Goal: Transaction & Acquisition: Purchase product/service

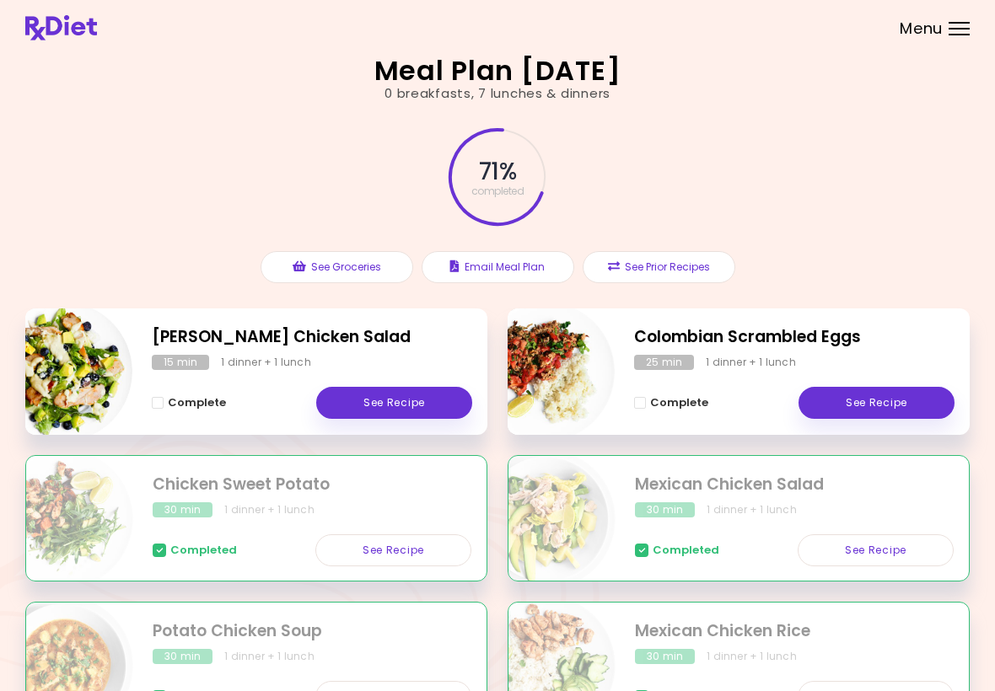
scroll to position [215, 0]
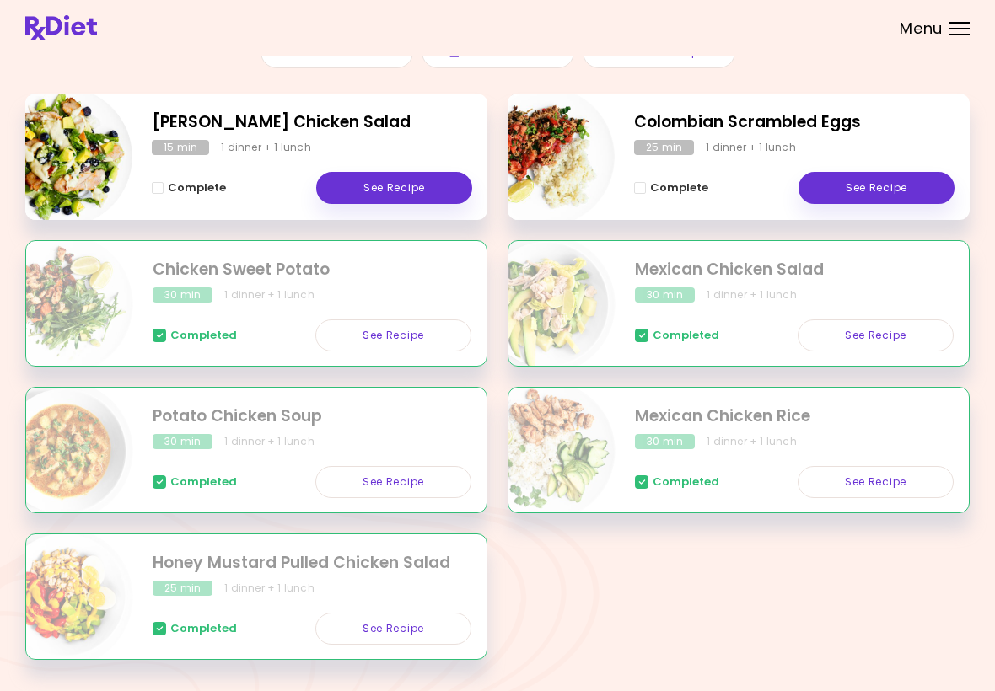
click at [888, 181] on link "See Recipe" at bounding box center [877, 188] width 156 height 32
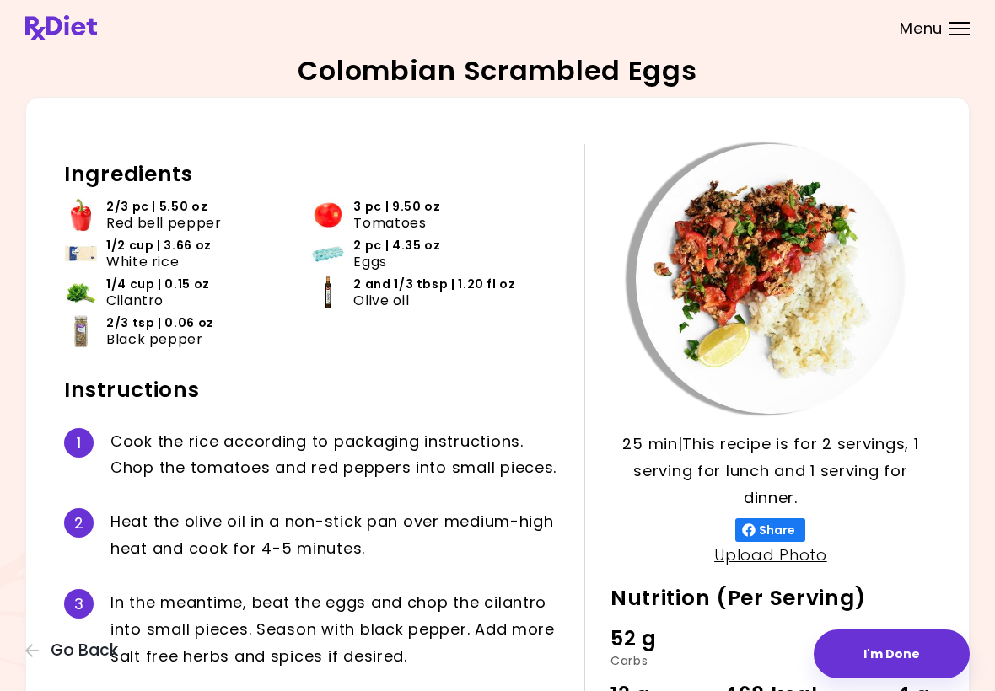
click at [892, 654] on button "I'm Done" at bounding box center [892, 654] width 156 height 49
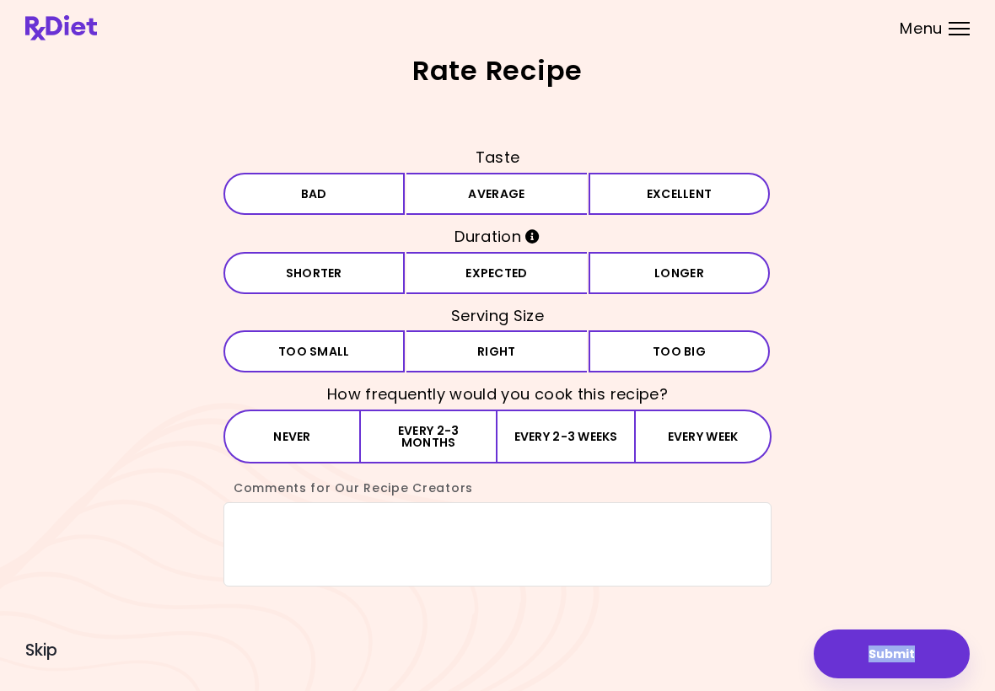
click at [533, 201] on button "Average" at bounding box center [496, 194] width 181 height 42
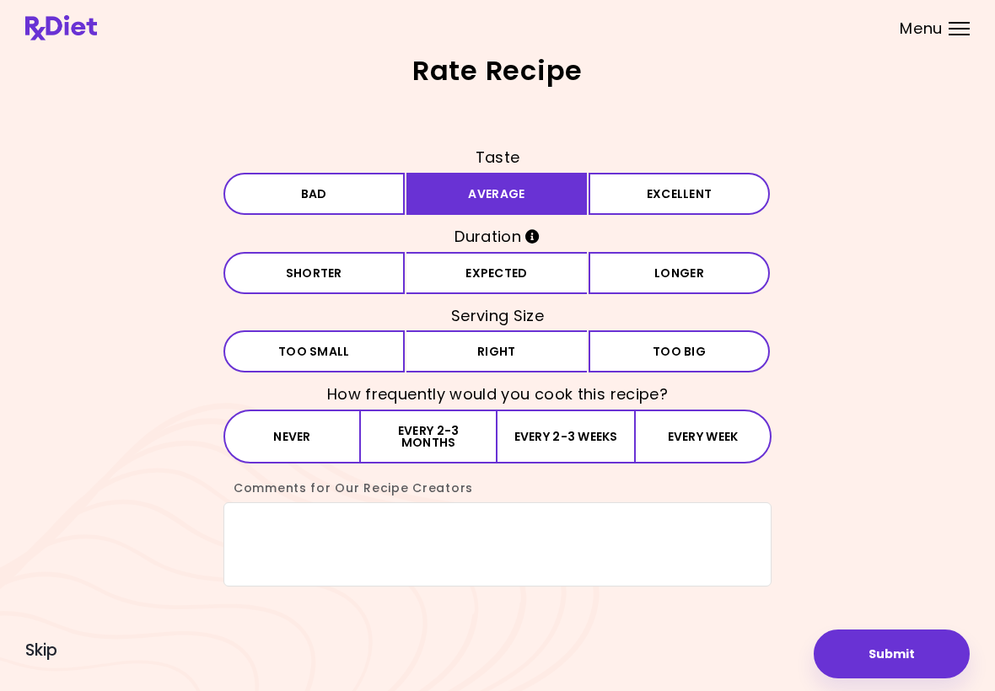
click at [530, 312] on h3 "Serving Size" at bounding box center [497, 316] width 548 height 27
click at [516, 366] on button "Right" at bounding box center [496, 352] width 181 height 42
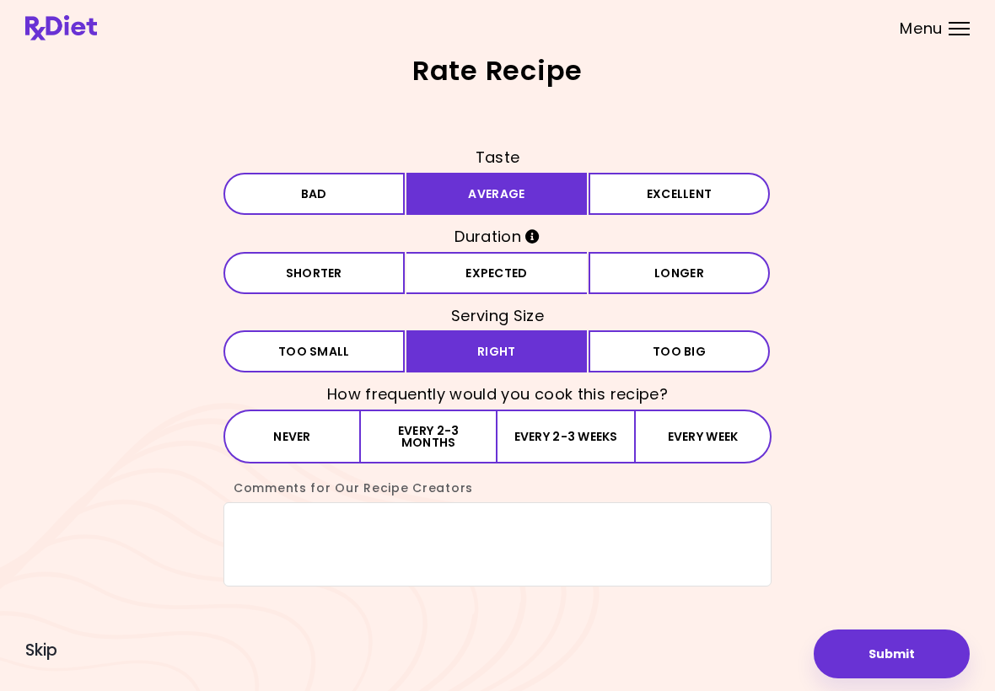
click at [514, 272] on button "Expected" at bounding box center [496, 273] width 181 height 42
click at [678, 444] on button "Every week" at bounding box center [702, 437] width 137 height 54
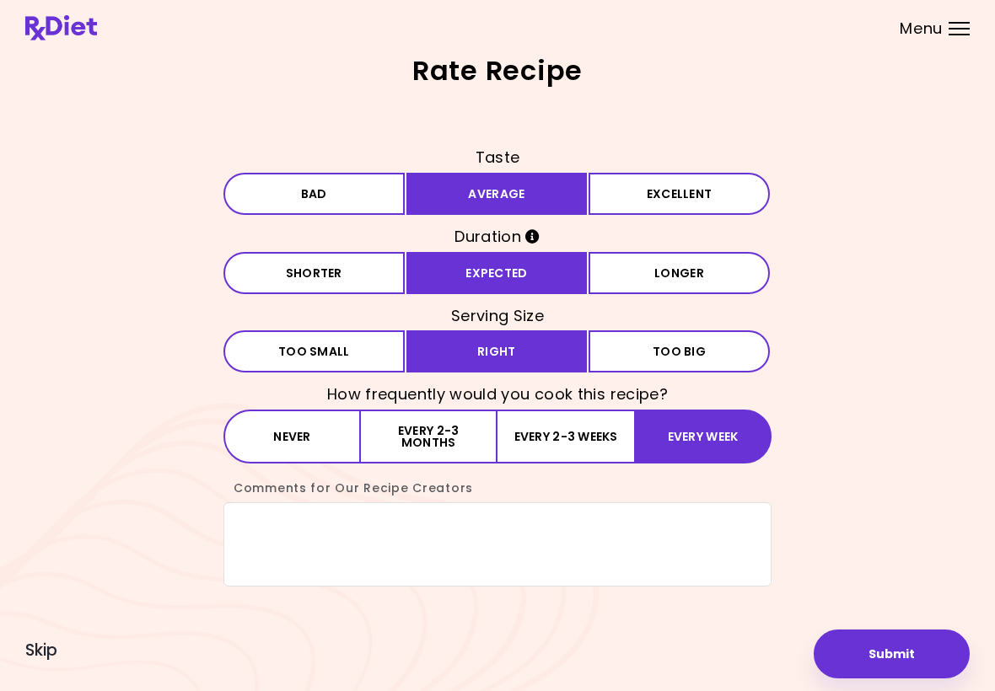
click at [899, 624] on div "Rate Recipe Taste Bad Average Excellent Duration Shorter Expected Longer Servin…" at bounding box center [497, 345] width 944 height 577
click at [895, 652] on button "Submit" at bounding box center [892, 654] width 156 height 49
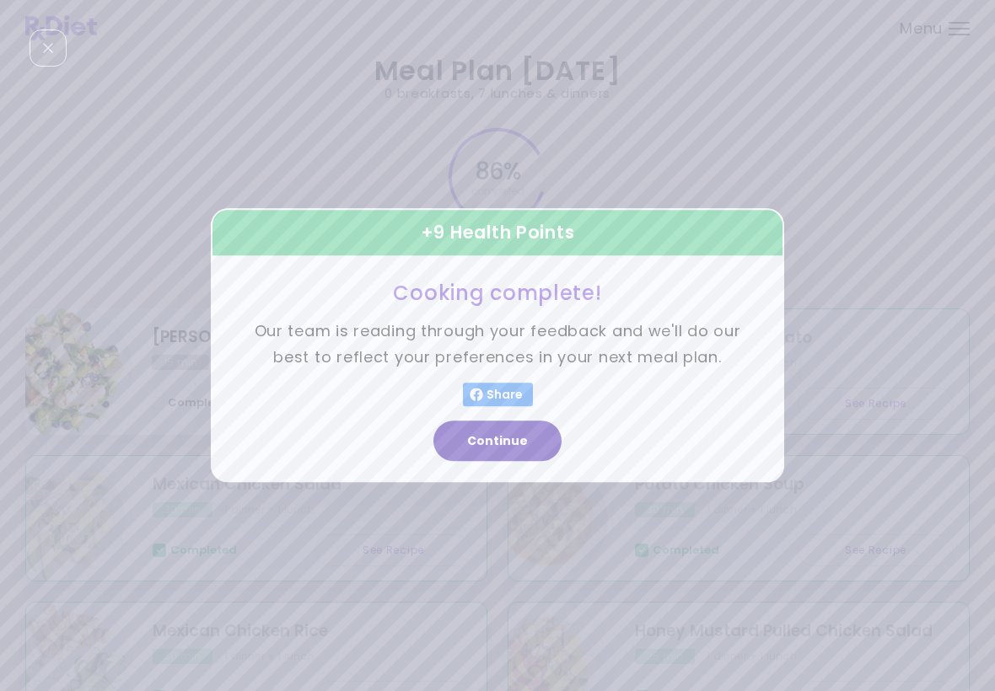
click at [508, 442] on button "Continue" at bounding box center [497, 442] width 128 height 40
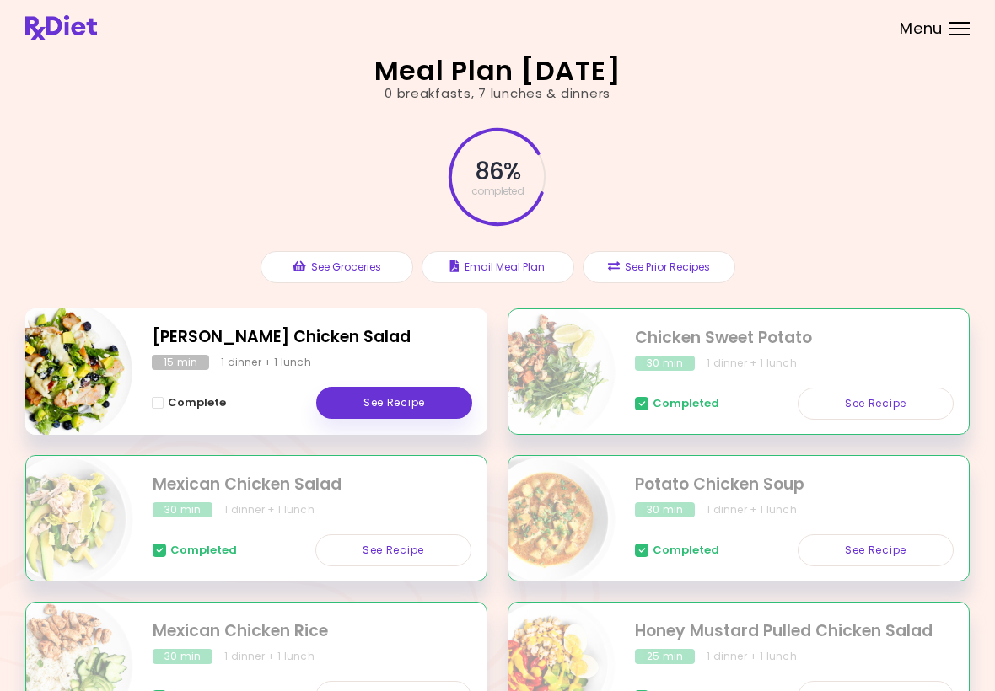
click at [399, 400] on link "See Recipe" at bounding box center [394, 403] width 156 height 32
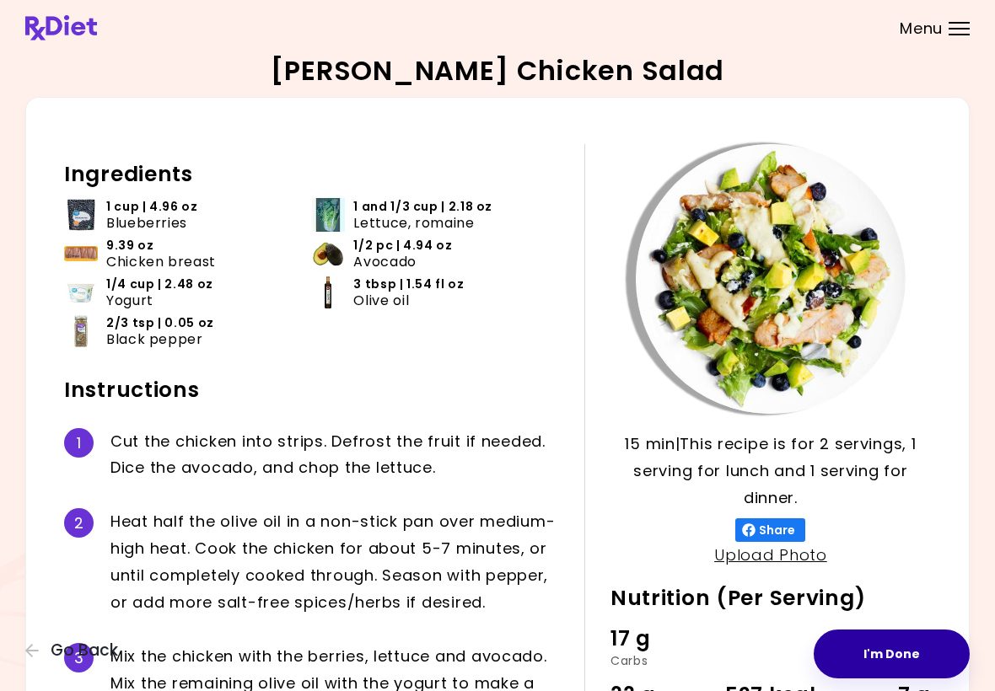
click at [905, 641] on button "I'm Done" at bounding box center [892, 654] width 156 height 49
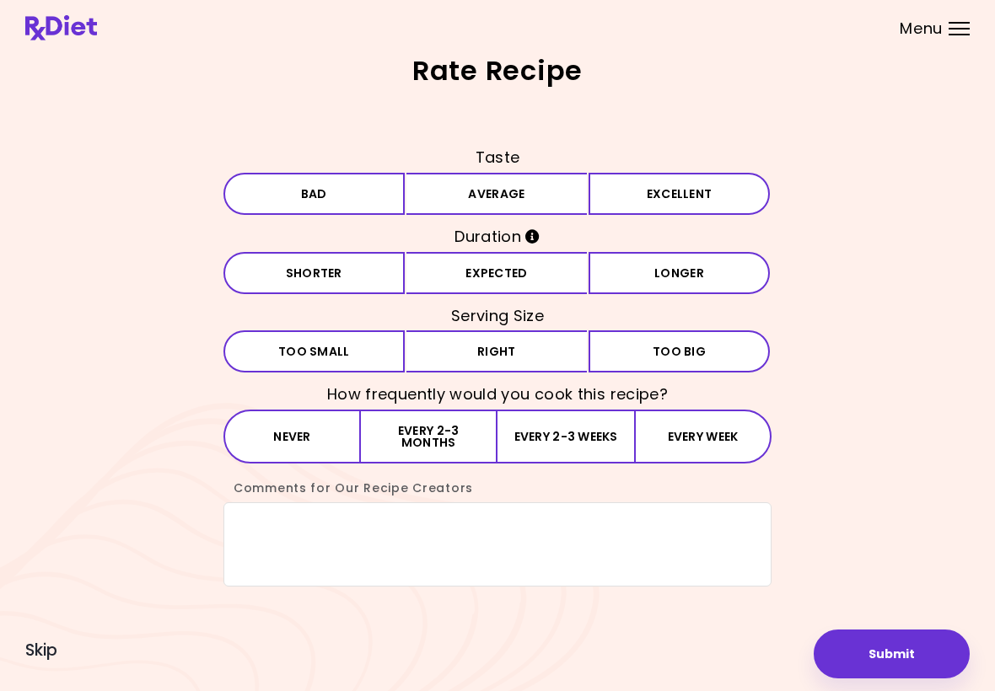
click at [539, 189] on button "Average" at bounding box center [496, 194] width 181 height 42
click at [519, 342] on button "Right" at bounding box center [496, 352] width 181 height 42
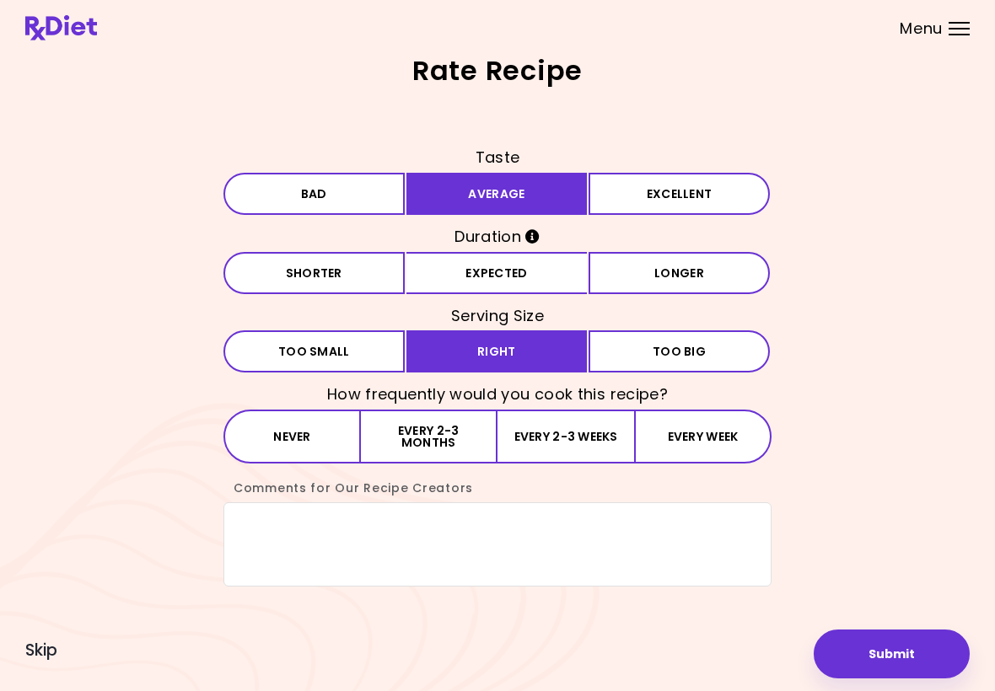
click at [712, 439] on button "Every week" at bounding box center [702, 437] width 137 height 54
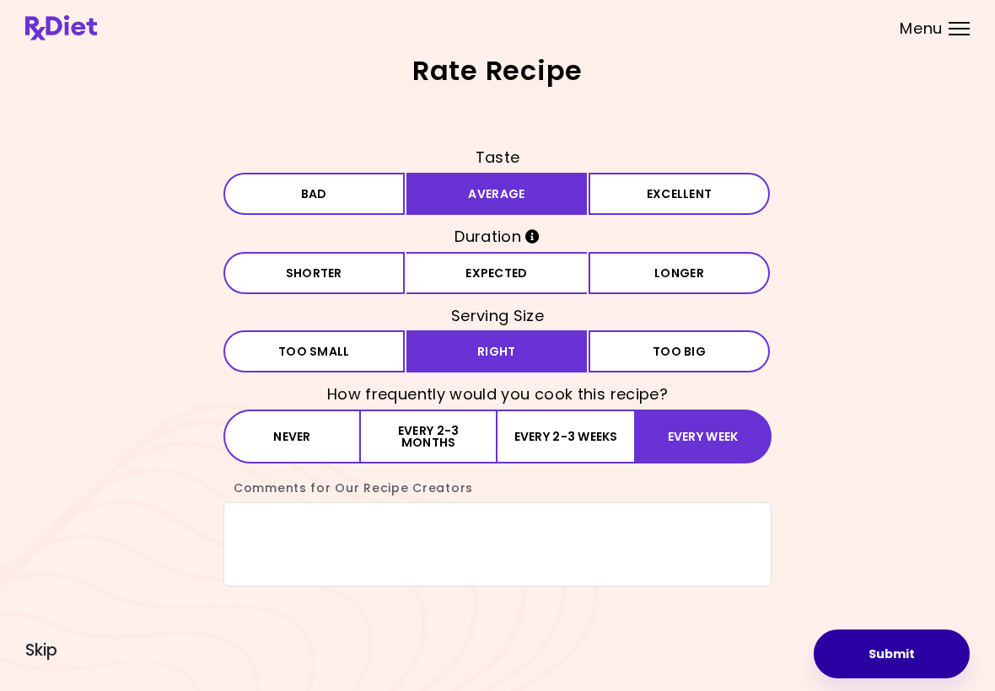
click at [919, 649] on button "Submit" at bounding box center [892, 654] width 156 height 49
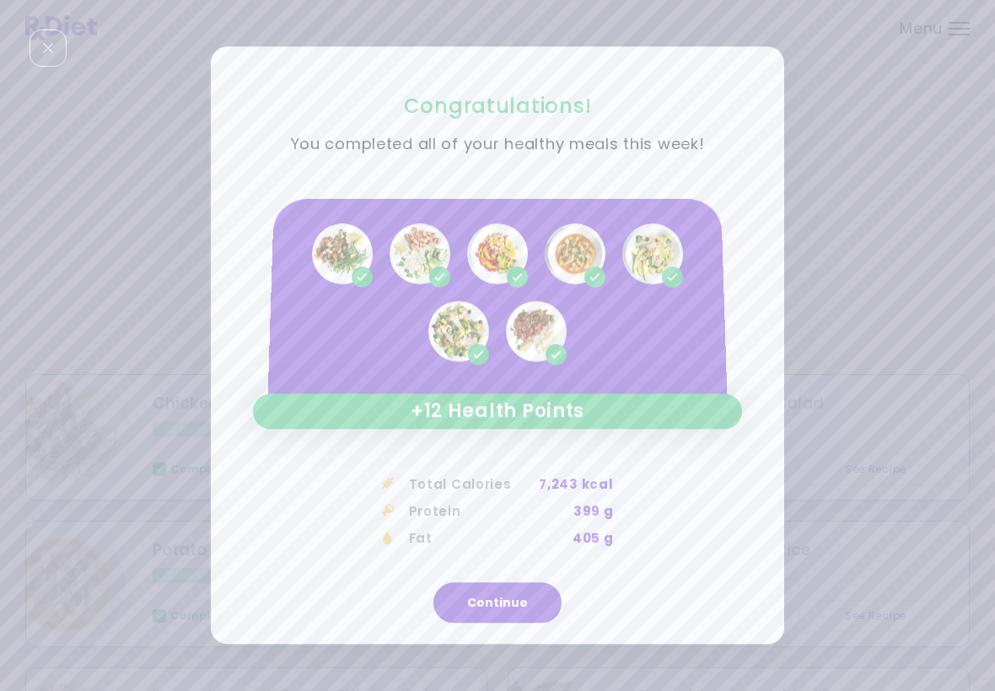
click at [514, 602] on button "Continue" at bounding box center [497, 604] width 128 height 40
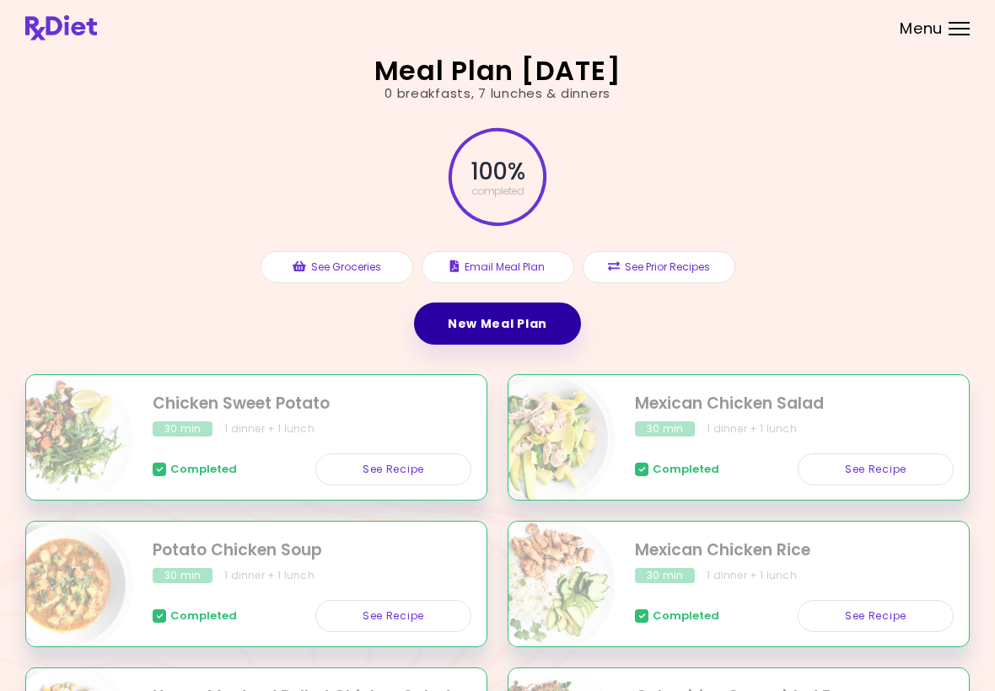
click at [508, 327] on link "New Meal Plan" at bounding box center [497, 324] width 167 height 42
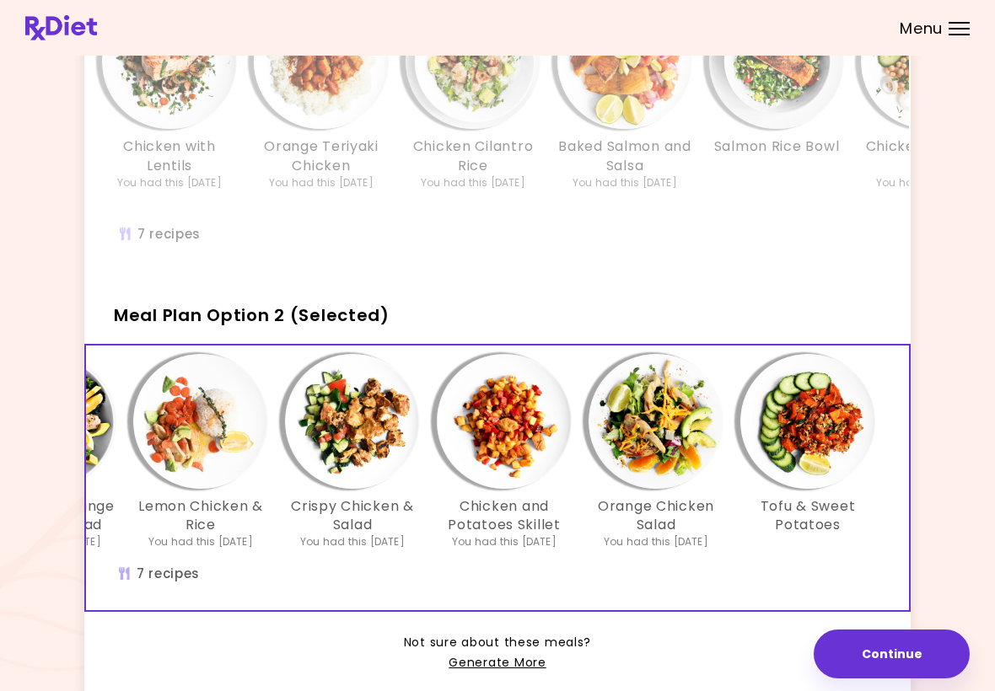
scroll to position [0, 290]
click at [532, 452] on img "Info - Chicken and Potatoes Skillet - Meal Plan Option 2 (Selected)" at bounding box center [504, 421] width 135 height 135
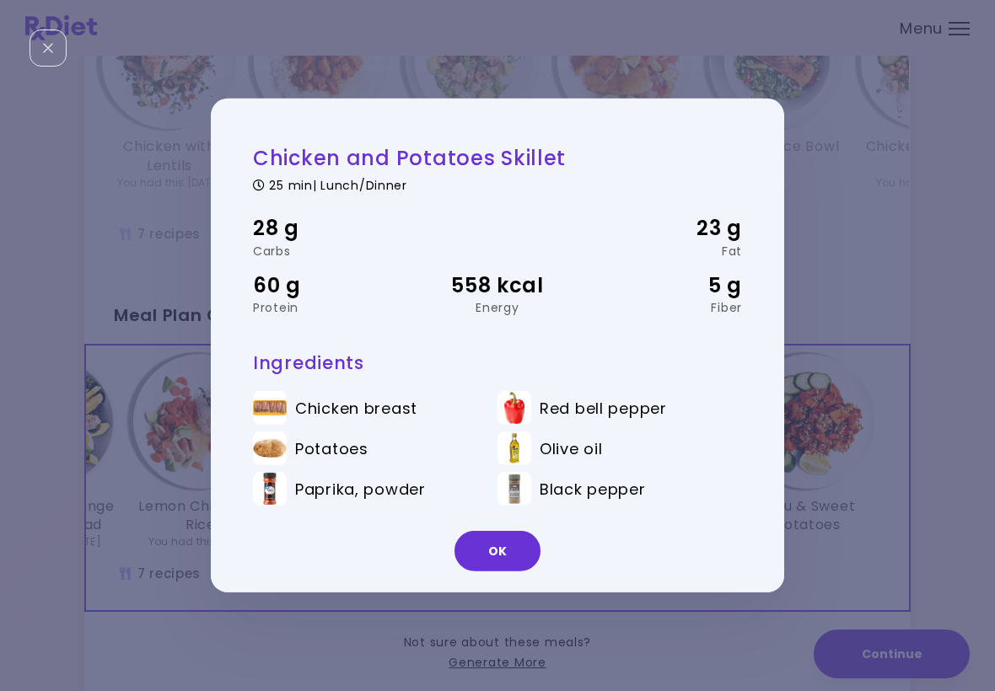
click at [506, 548] on button "OK" at bounding box center [498, 551] width 86 height 40
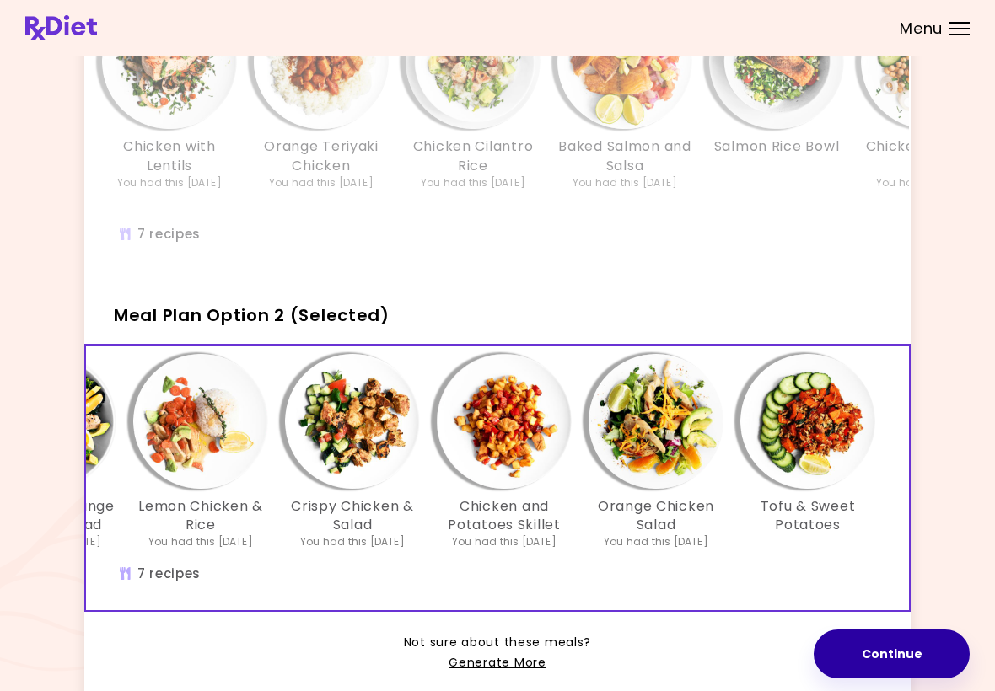
click at [907, 648] on button "Continue" at bounding box center [892, 654] width 156 height 49
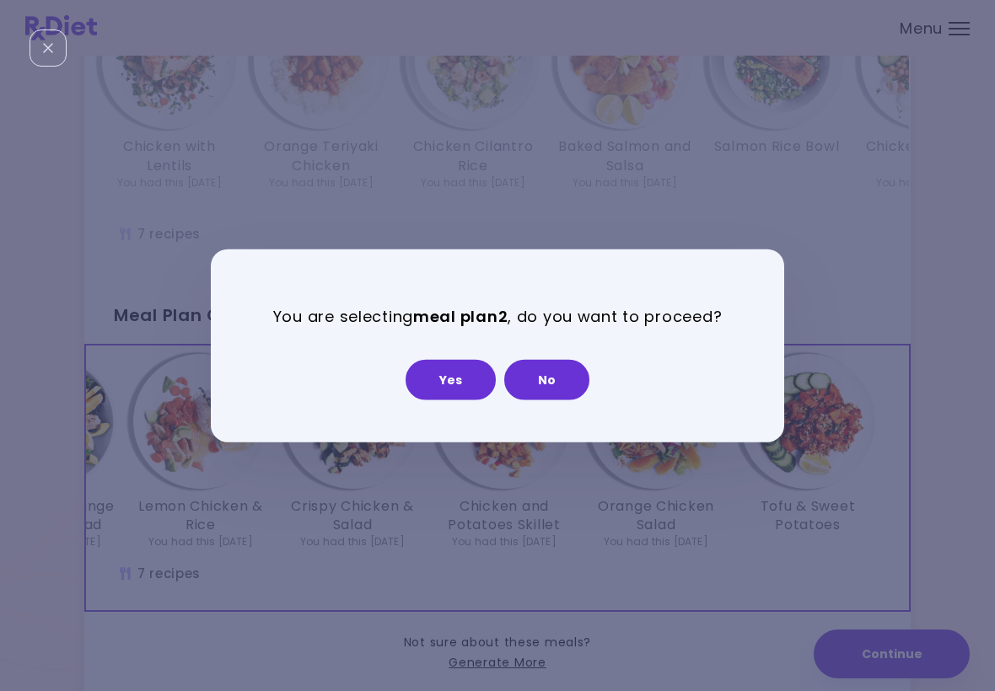
click at [468, 370] on button "Yes" at bounding box center [451, 379] width 90 height 40
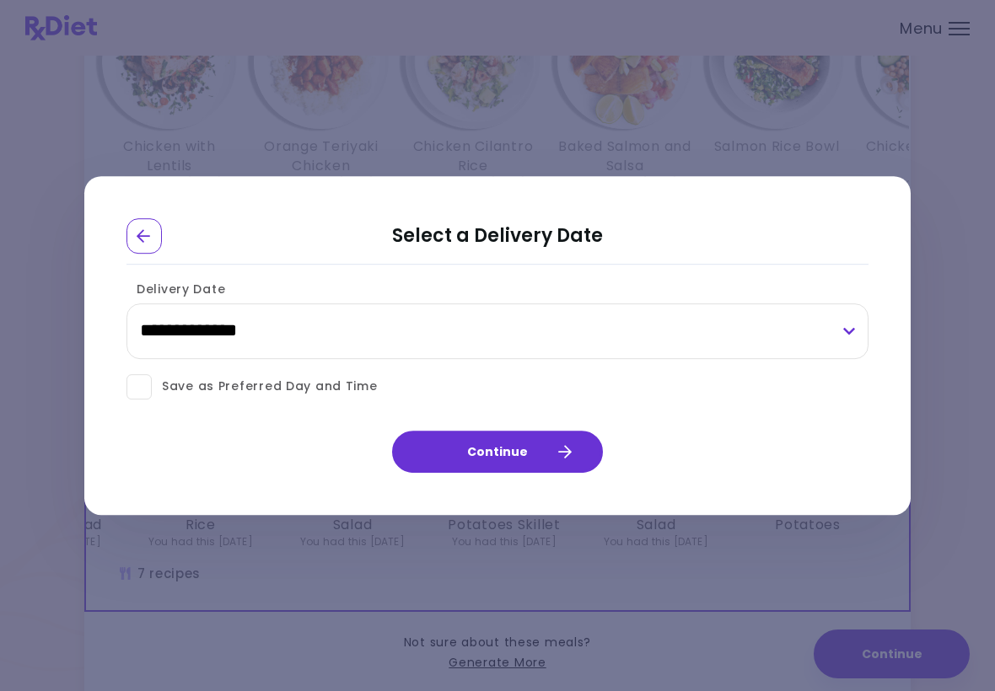
click at [502, 456] on button "Continue" at bounding box center [497, 452] width 211 height 42
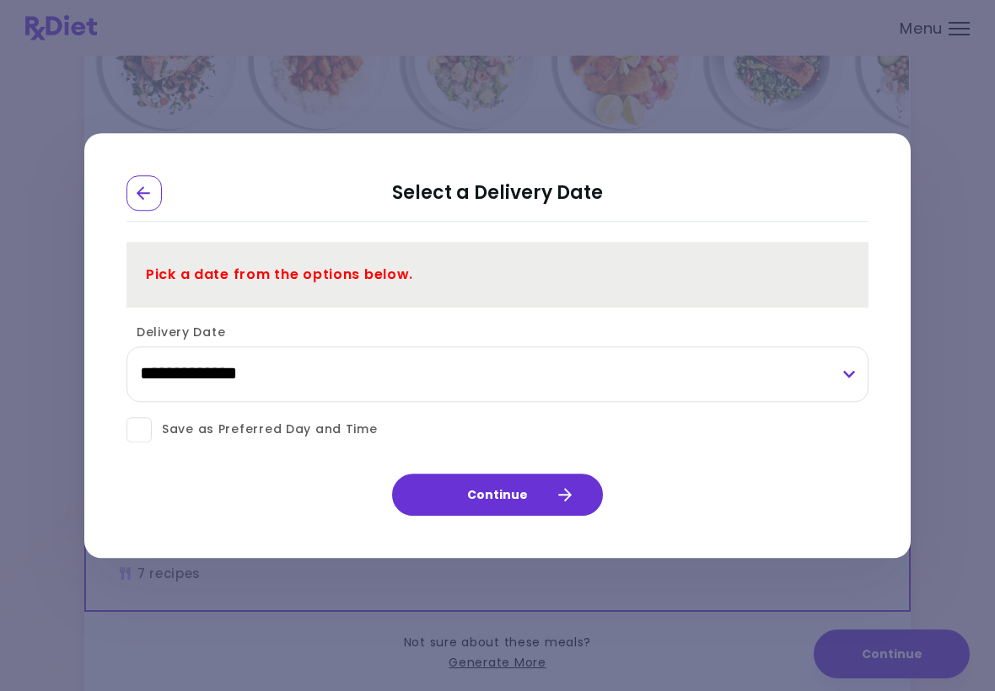
click at [503, 496] on button "Continue" at bounding box center [497, 495] width 211 height 42
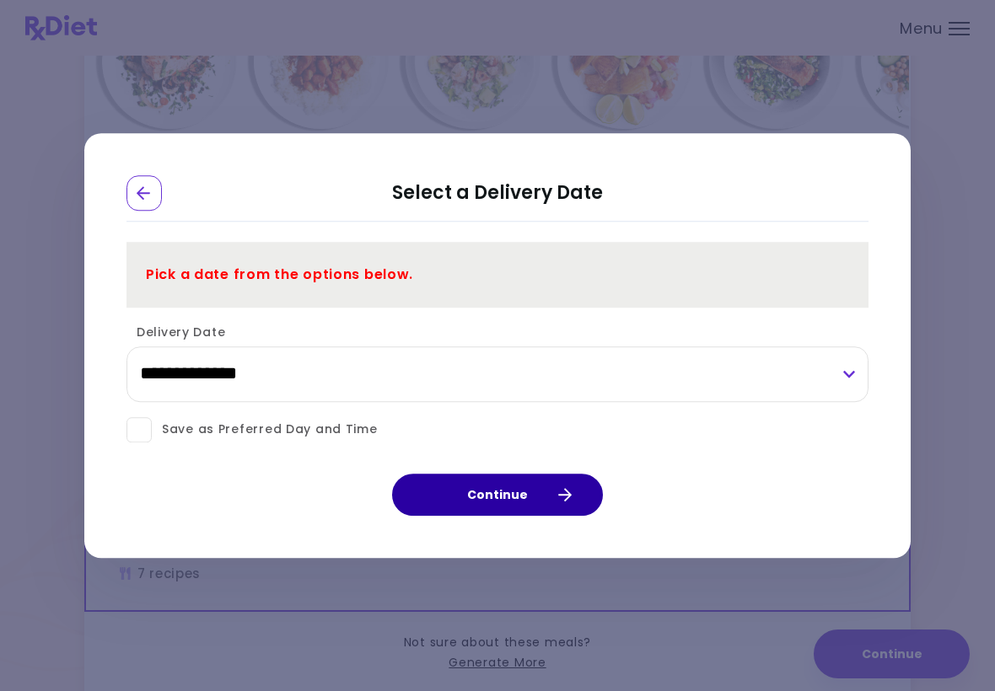
click at [513, 490] on button "Continue" at bounding box center [497, 495] width 211 height 42
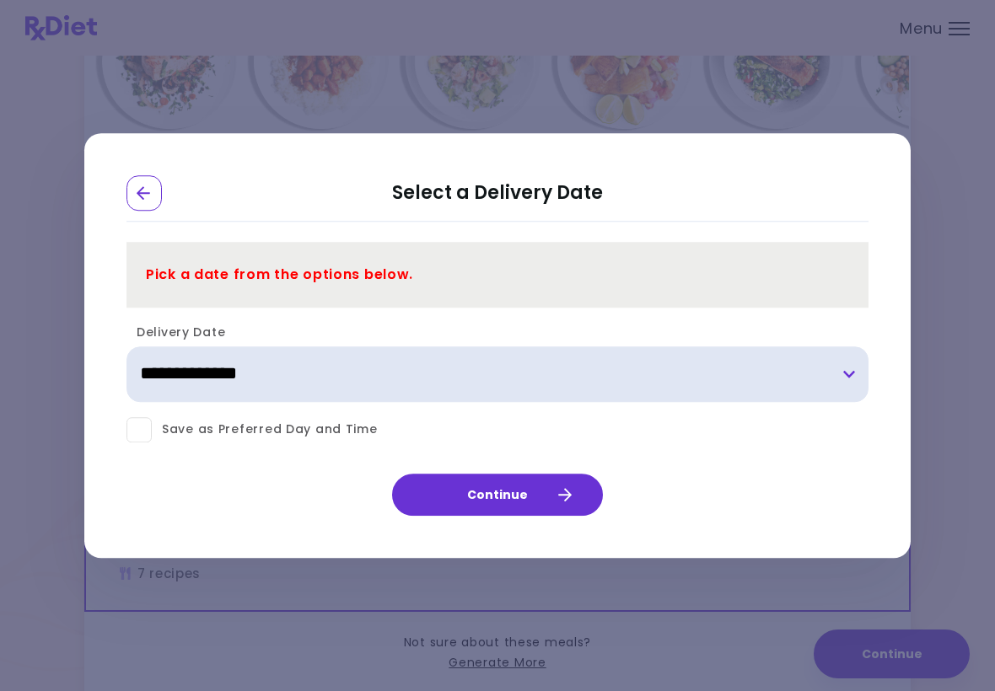
click at [262, 370] on select "**********" at bounding box center [497, 375] width 742 height 56
select select "**********"
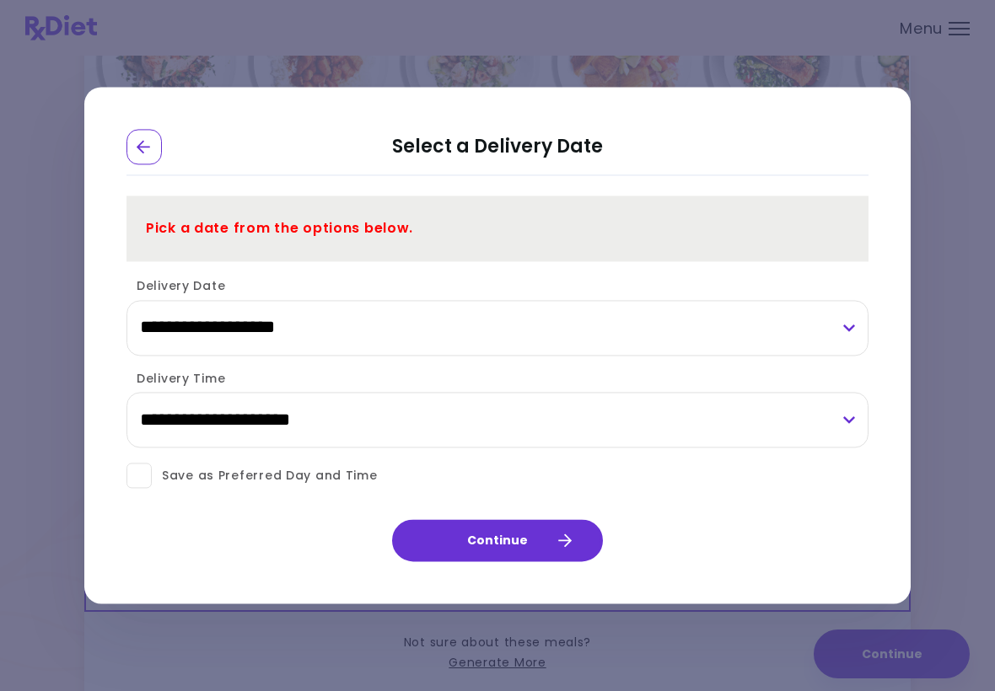
click at [573, 530] on button "Continue" at bounding box center [497, 541] width 211 height 42
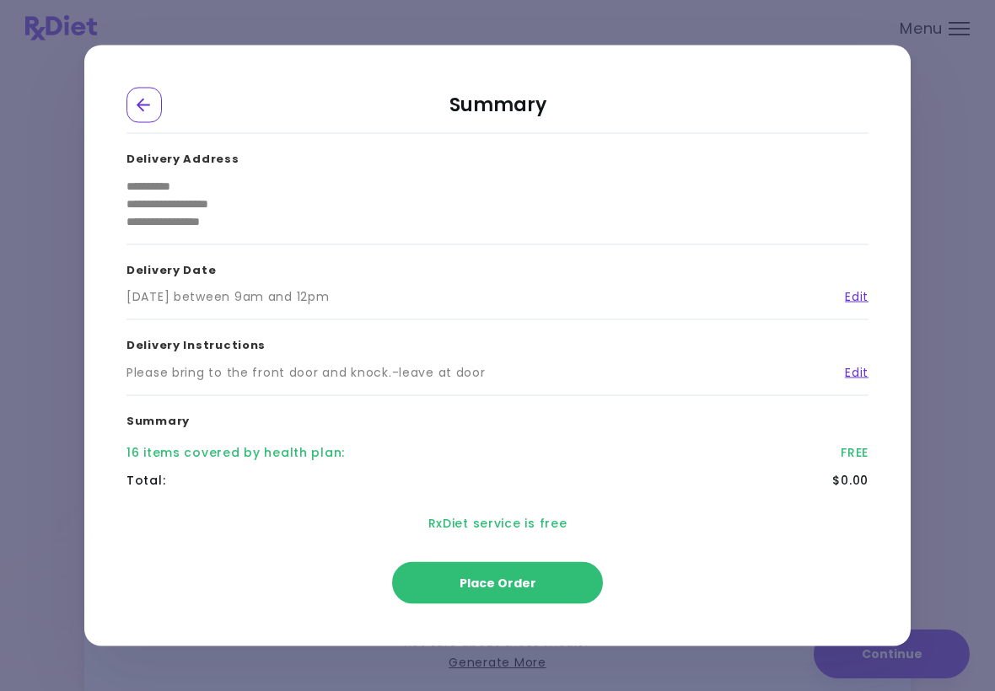
click at [516, 575] on span "Place Order" at bounding box center [498, 583] width 77 height 17
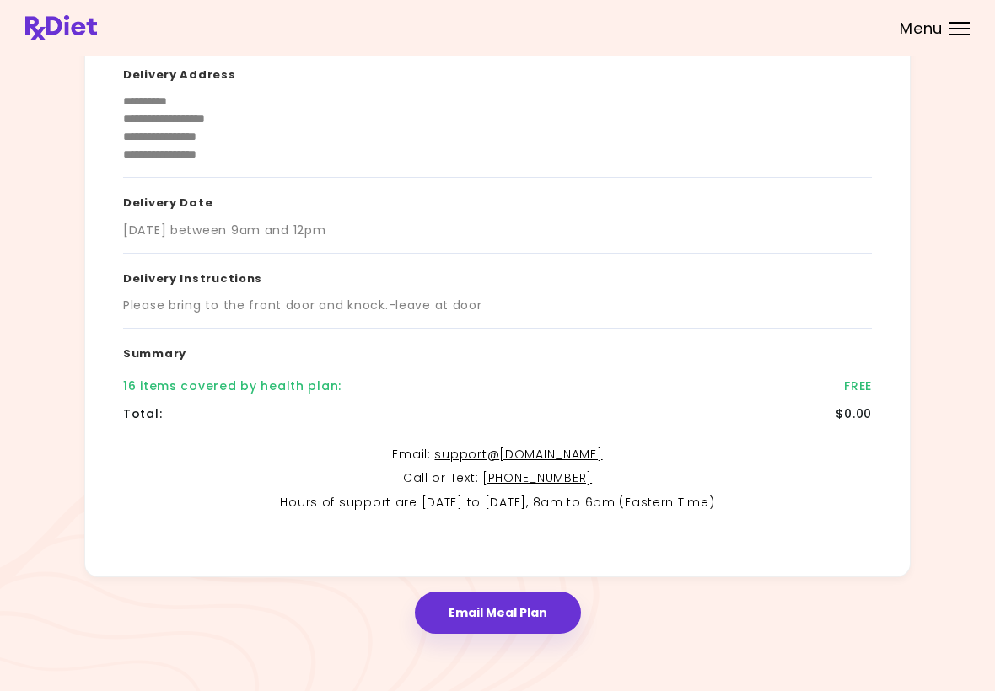
scroll to position [168, 0]
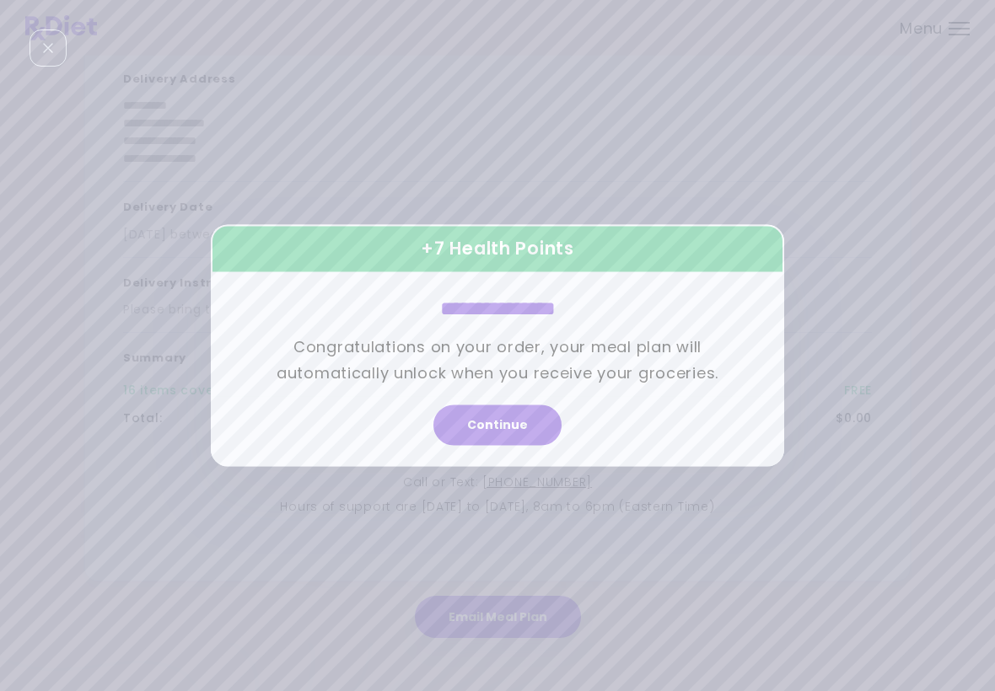
click at [510, 428] on button "Continue" at bounding box center [497, 426] width 128 height 40
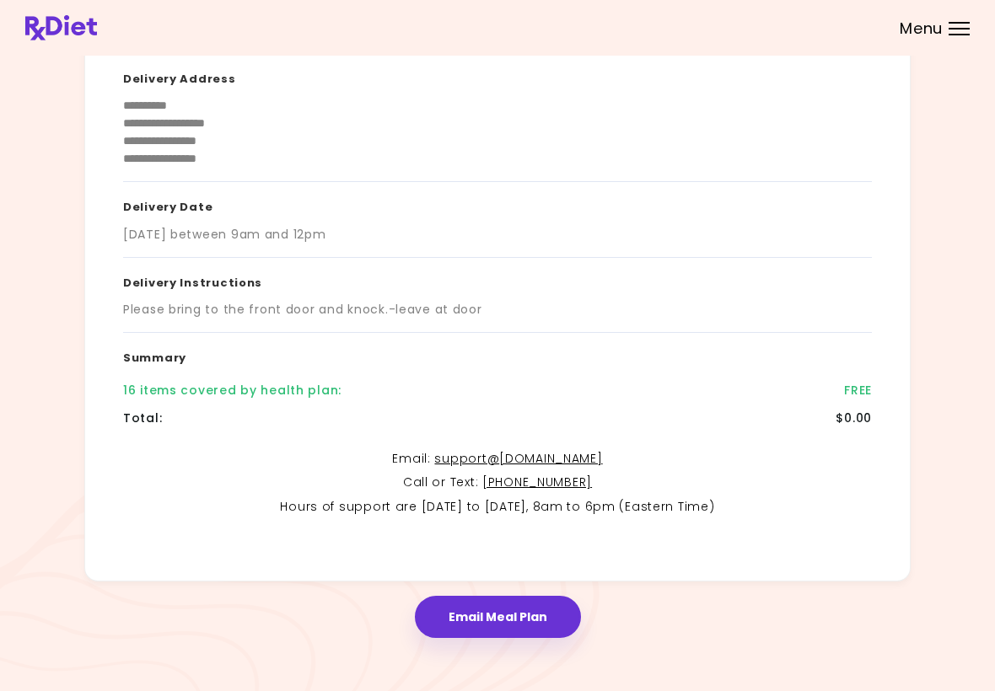
click at [503, 614] on button "Email Meal Plan" at bounding box center [498, 617] width 166 height 42
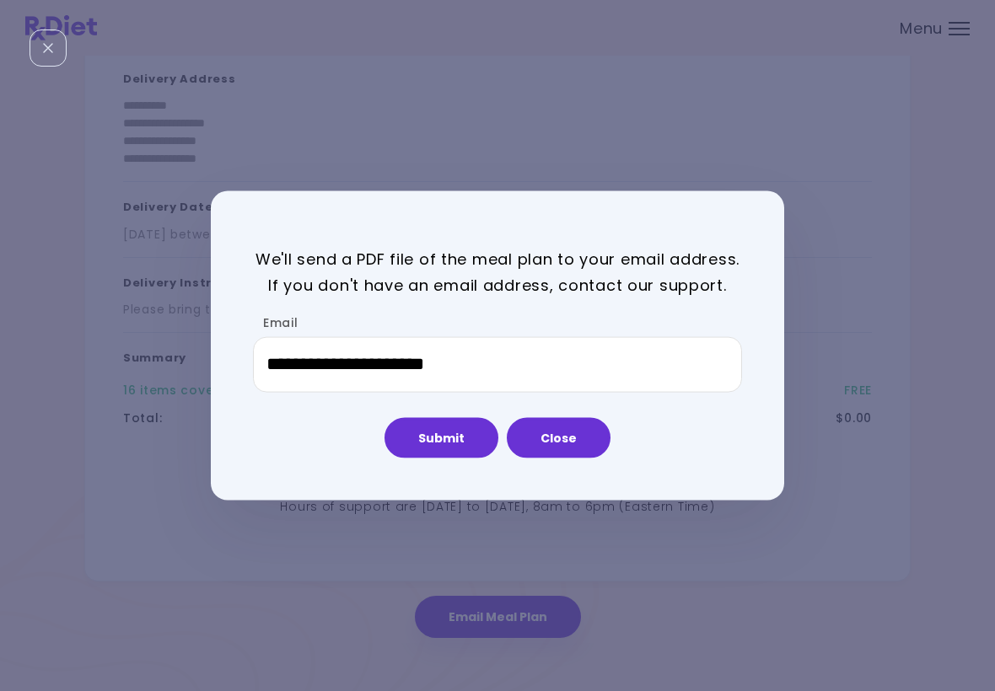
click at [453, 428] on button "Submit" at bounding box center [442, 437] width 114 height 40
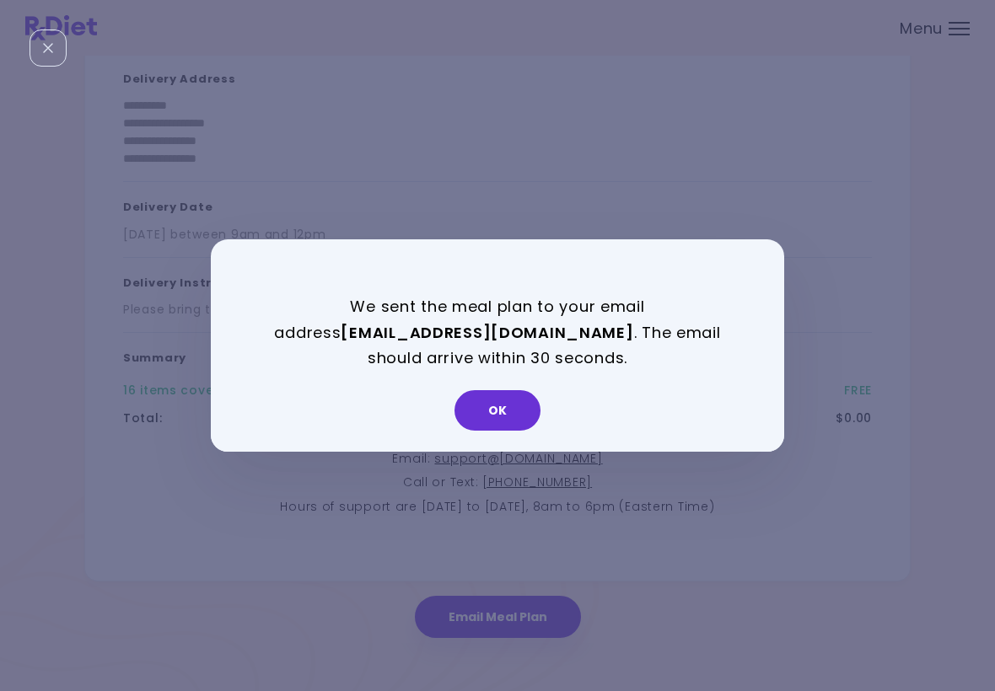
click at [502, 417] on button "OK" at bounding box center [498, 410] width 86 height 40
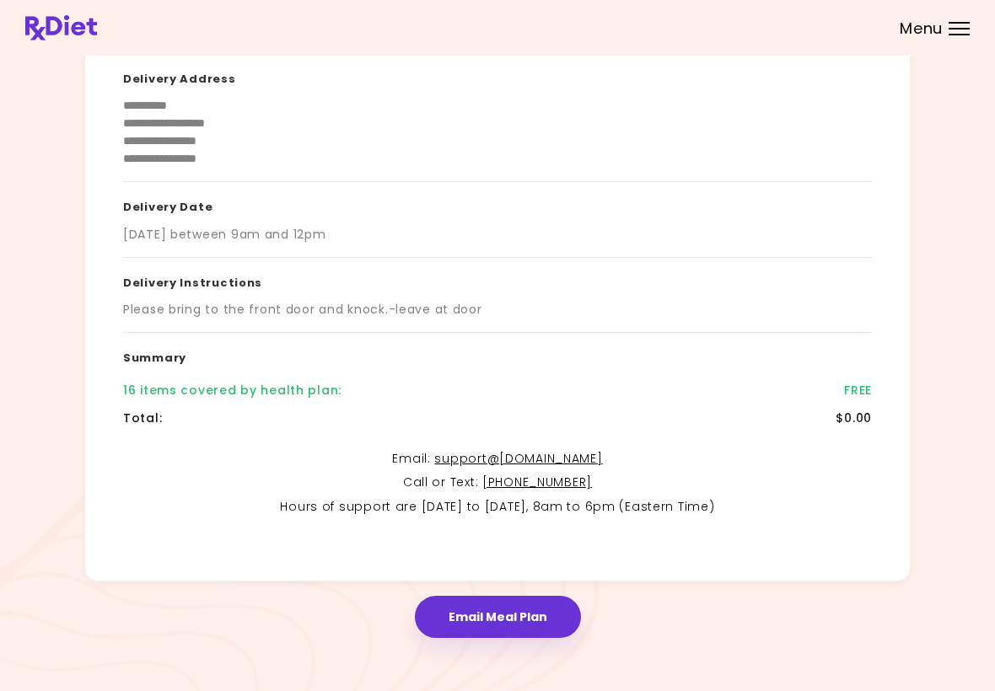
click at [912, 686] on div "**********" at bounding box center [497, 263] width 995 height 863
